Goal: Information Seeking & Learning: Learn about a topic

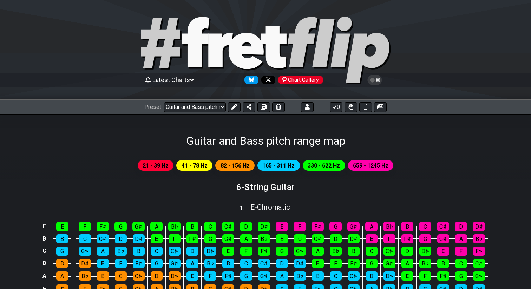
click at [194, 49] on icon at bounding box center [195, 42] width 27 height 50
select select "/welcome"
select select "C"
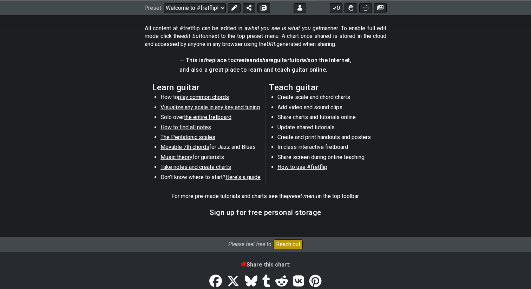
scroll to position [320, 0]
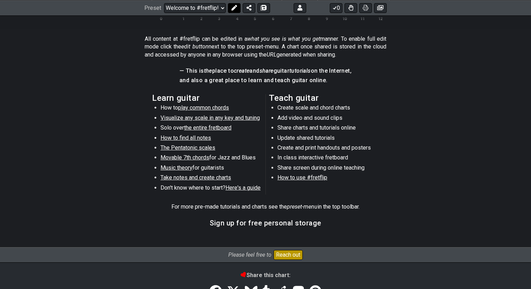
click at [232, 10] on icon at bounding box center [235, 8] width 6 height 6
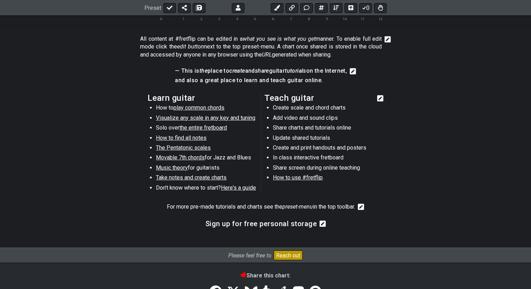
click at [381, 97] on section "Learn guitar How to play common chords Visualize any scale in any key and tunin…" at bounding box center [265, 145] width 531 height 109
click at [381, 98] on icon at bounding box center [380, 98] width 6 height 6
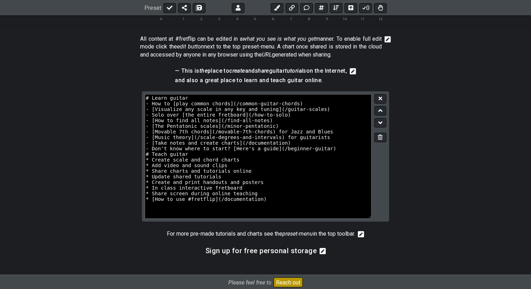
drag, startPoint x: 369, startPoint y: 134, endPoint x: 397, endPoint y: 217, distance: 87.2
click at [381, 217] on section "# Learn guitar - How to [play common chords](/common-guitar-chords) - [Visualiz…" at bounding box center [265, 159] width 531 height 136
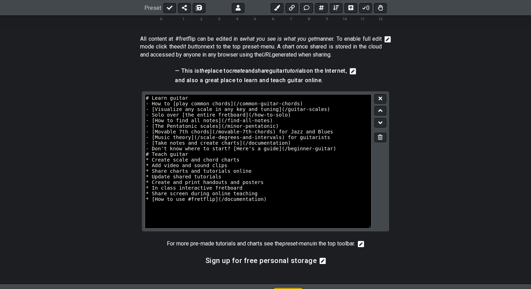
drag, startPoint x: 369, startPoint y: 216, endPoint x: 454, endPoint y: 223, distance: 85.4
click at [381, 223] on section "# Learn guitar - How to [play common chords](/common-guitar-chords) - [Visualiz…" at bounding box center [265, 164] width 531 height 146
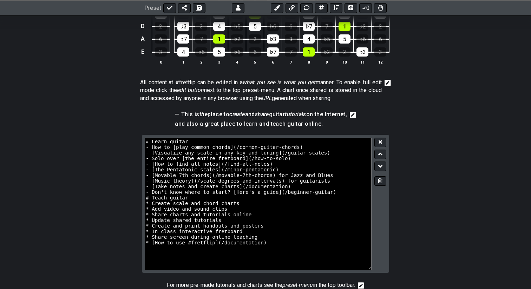
scroll to position [278, 0]
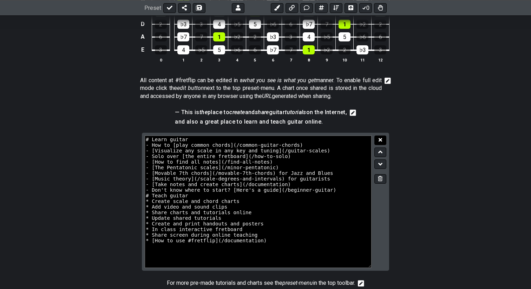
click at [381, 143] on button at bounding box center [381, 140] width 12 height 9
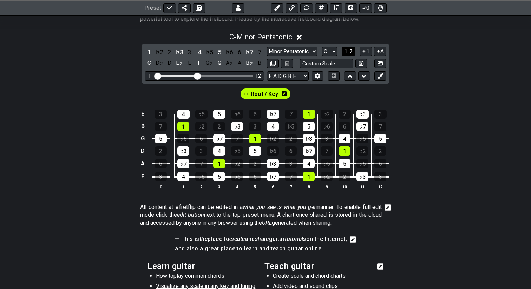
scroll to position [0, 0]
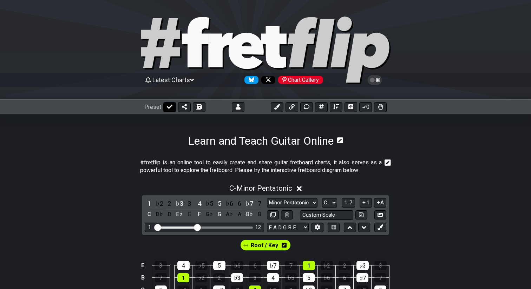
click at [169, 108] on icon at bounding box center [170, 107] width 6 height 6
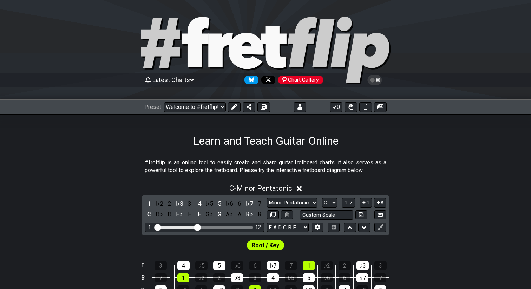
click at [194, 41] on icon at bounding box center [195, 42] width 27 height 50
click at [174, 80] on span "Latest Charts" at bounding box center [171, 79] width 38 height 7
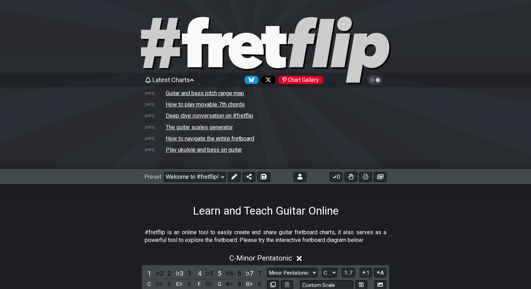
click at [173, 93] on td "Guitar and bass pitch range map" at bounding box center [204, 93] width 79 height 7
select select "/024WFMZH8"
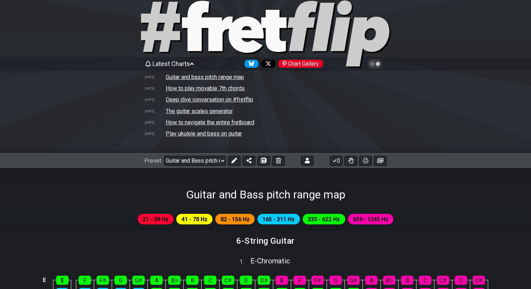
scroll to position [21, 0]
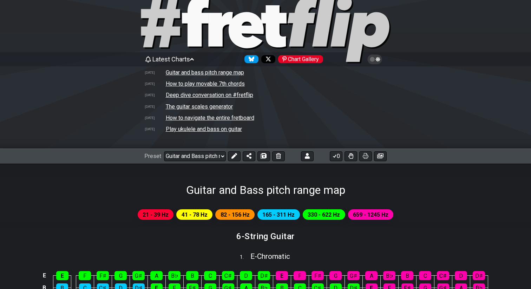
click at [379, 60] on icon at bounding box center [378, 59] width 5 height 5
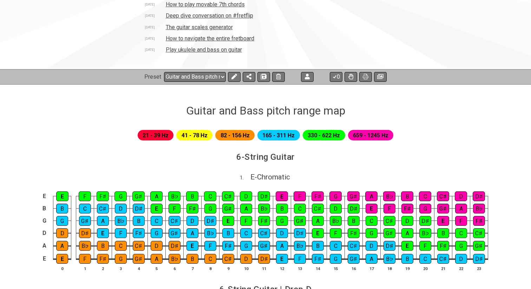
scroll to position [103, 0]
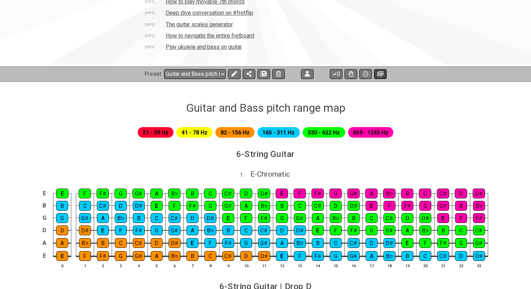
click at [379, 76] on icon at bounding box center [380, 73] width 6 height 5
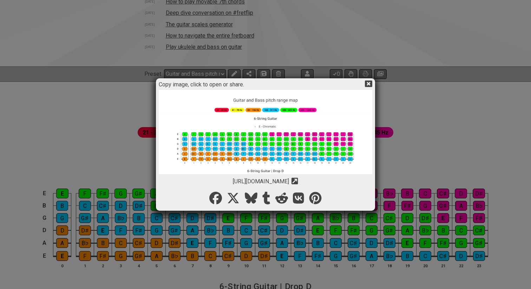
click at [368, 83] on icon at bounding box center [368, 83] width 7 height 7
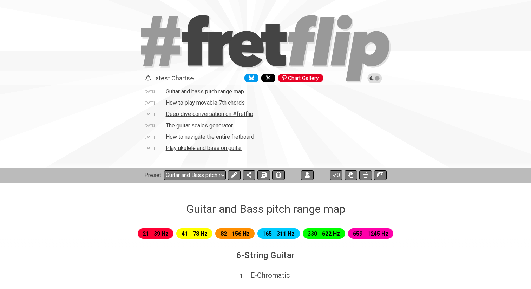
scroll to position [0, 0]
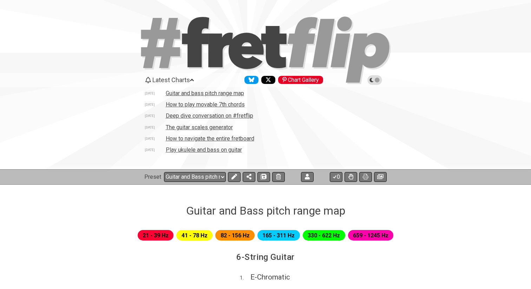
click at [375, 80] on icon at bounding box center [375, 80] width 6 height 6
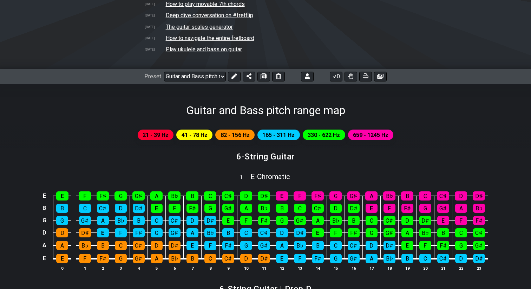
scroll to position [100, 0]
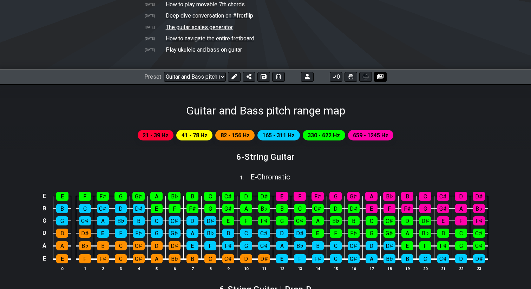
click at [381, 78] on icon at bounding box center [380, 76] width 6 height 5
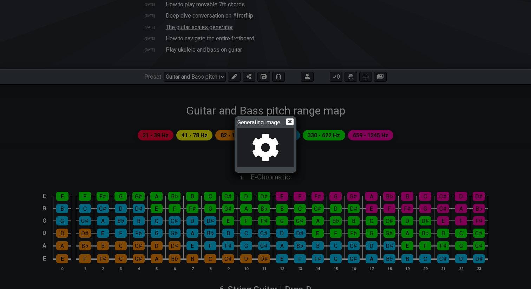
click at [291, 123] on icon at bounding box center [289, 121] width 7 height 7
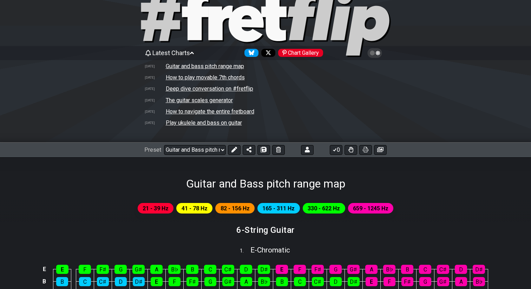
scroll to position [26, 0]
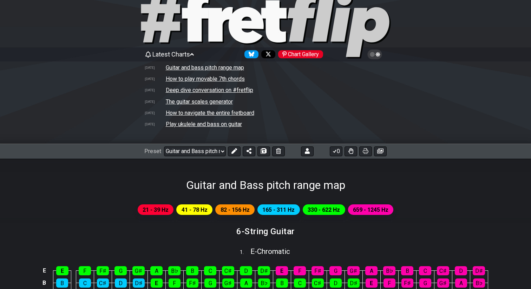
click at [377, 52] on icon at bounding box center [375, 54] width 6 height 6
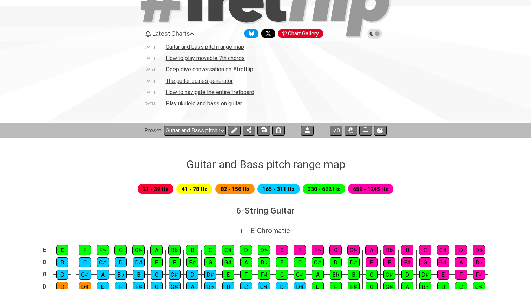
scroll to position [0, 0]
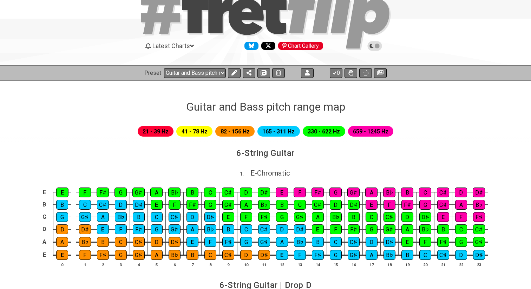
scroll to position [33, 0]
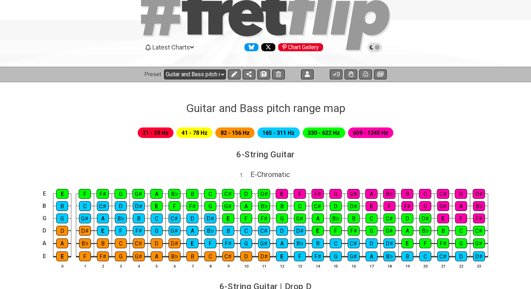
click at [195, 73] on select "Welcome to #fretflip! Initial Preset Custom Preset 2 string patterns to connect…" at bounding box center [195, 75] width 62 height 10
click at [164, 70] on select "Welcome to #fretflip! Initial Preset Custom Preset 2 string patterns to connect…" at bounding box center [195, 75] width 62 height 10
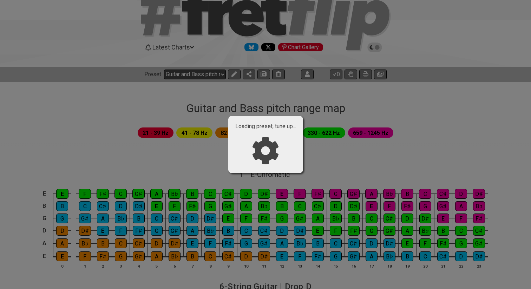
select select "/024QP1VDQ"
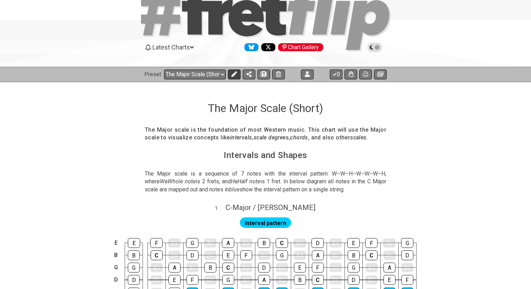
click at [232, 76] on icon at bounding box center [235, 74] width 6 height 6
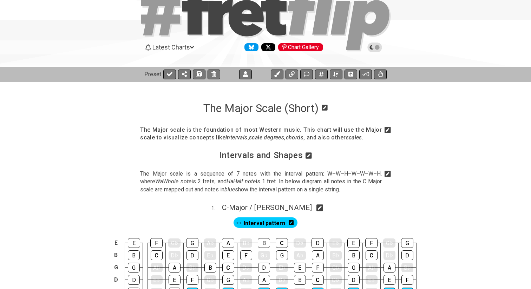
click at [387, 130] on icon at bounding box center [388, 129] width 6 height 7
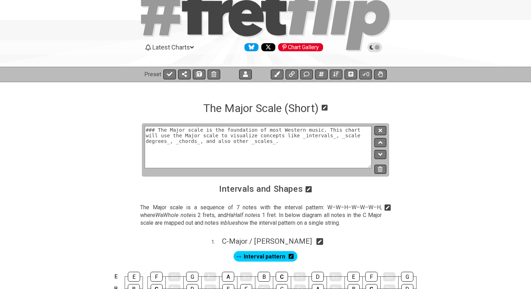
click at [168, 136] on textarea "### The Major scale is the foundation of most Western music. This chart will us…" at bounding box center [258, 147] width 227 height 42
type textarea "### The Major scale is the foundation of most Western music. This chart will sh…"
click at [379, 131] on icon at bounding box center [381, 131] width 4 height 4
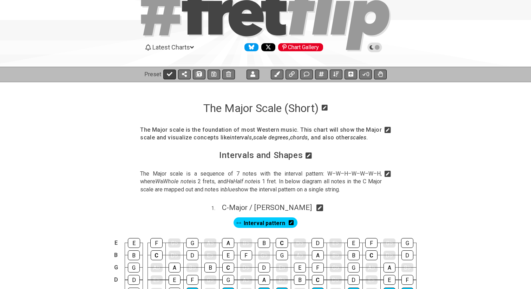
click at [170, 76] on icon at bounding box center [170, 74] width 6 height 6
select select "/024QP1VDQ"
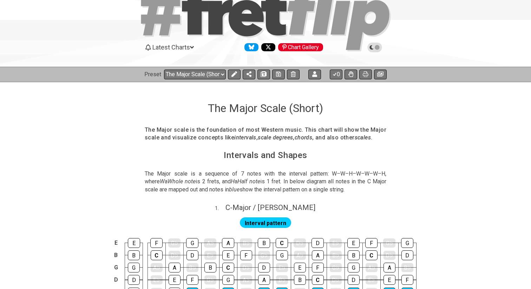
click at [376, 46] on icon at bounding box center [375, 47] width 6 height 6
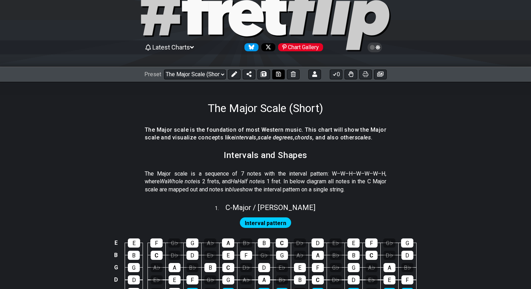
click at [277, 75] on icon at bounding box center [278, 74] width 5 height 5
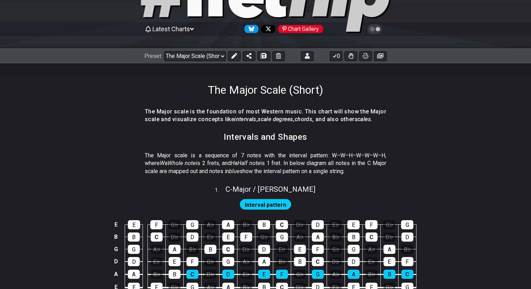
scroll to position [50, 0]
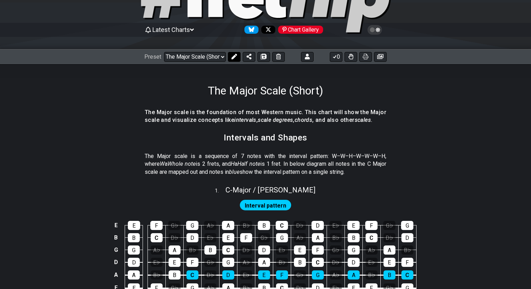
click at [233, 58] on icon at bounding box center [235, 57] width 6 height 6
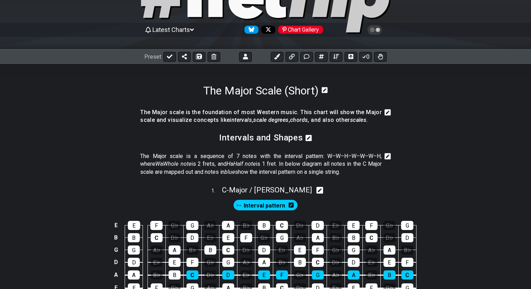
click at [388, 112] on icon at bounding box center [388, 112] width 6 height 7
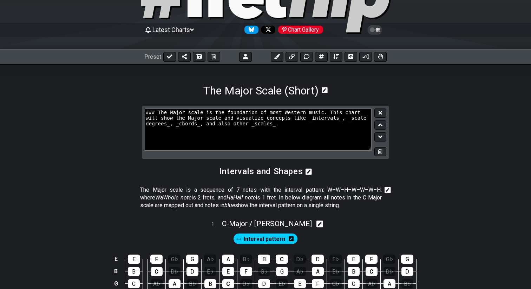
click at [204, 118] on textarea "### The Major scale is the foundation of most Western music. This chart will sh…" at bounding box center [258, 130] width 227 height 42
click at [235, 118] on textarea "### The Major scale is the foundation of most Western music. This chart will sh…" at bounding box center [258, 130] width 227 height 42
type textarea "### The Major scale is the foundation of most Western music. This chart will sh…"
click at [380, 115] on button at bounding box center [381, 113] width 12 height 9
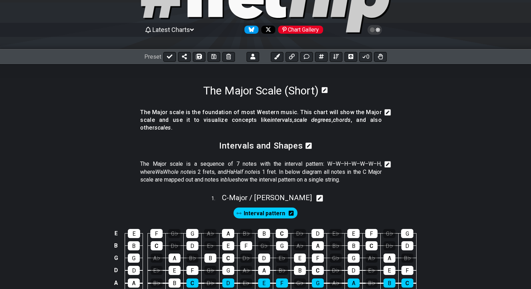
drag, startPoint x: 388, startPoint y: 114, endPoint x: 387, endPoint y: 127, distance: 13.4
click at [387, 127] on div at bounding box center [386, 121] width 9 height 25
click at [387, 114] on icon at bounding box center [388, 112] width 6 height 6
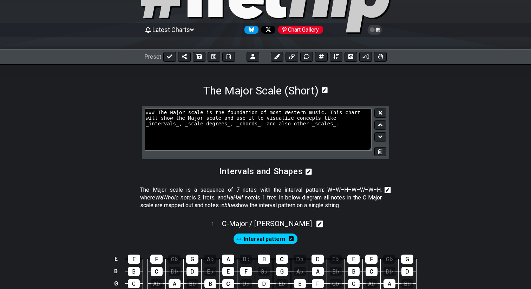
click at [294, 122] on textarea "### The Major scale is the foundation of most Western music. This chart will sh…" at bounding box center [258, 130] width 227 height 42
click at [382, 113] on icon at bounding box center [381, 112] width 4 height 5
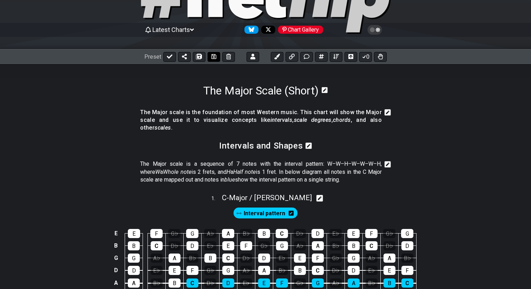
click at [216, 56] on button at bounding box center [214, 57] width 13 height 10
click at [173, 57] on button at bounding box center [169, 57] width 13 height 10
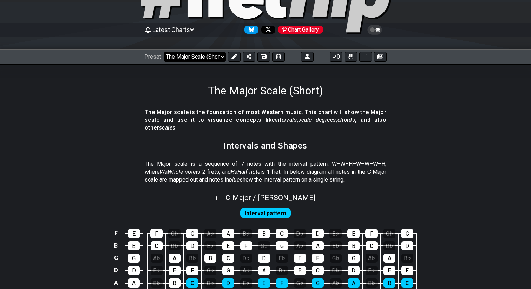
click at [180, 57] on select "Welcome to #fretflip! Initial Preset Custom Preset 2 string patterns to connect…" at bounding box center [195, 57] width 62 height 10
click at [164, 52] on select "Welcome to #fretflip! Initial Preset Custom Preset 2 string patterns to connect…" at bounding box center [195, 57] width 62 height 10
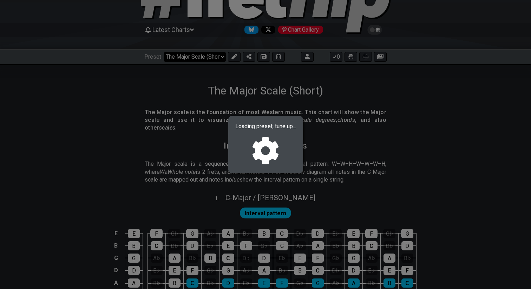
select select "/022512297046"
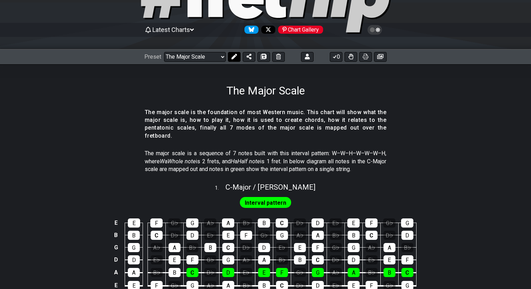
click at [234, 58] on icon at bounding box center [235, 57] width 6 height 6
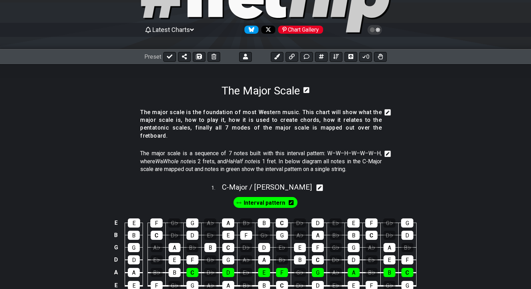
click at [391, 112] on section "The major scale is the foundation of most Western music. This chart will show w…" at bounding box center [265, 126] width 531 height 41
click at [389, 113] on icon at bounding box center [388, 112] width 6 height 6
